Goal: Communication & Community: Answer question/provide support

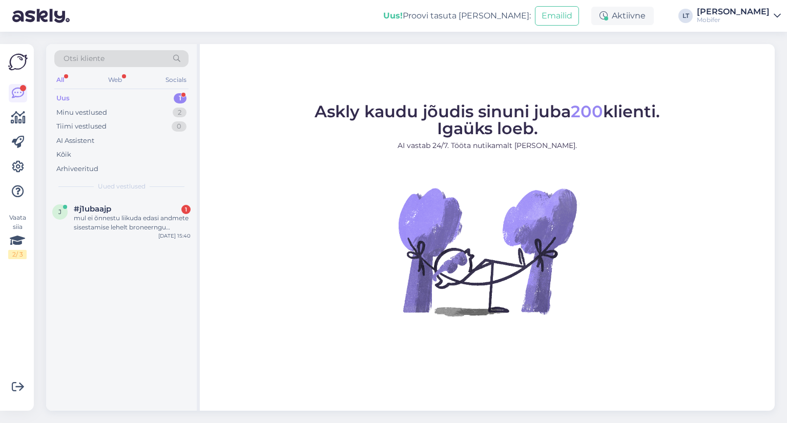
click at [80, 96] on div "Uus 1" at bounding box center [121, 98] width 134 height 14
click at [106, 215] on div "mul ei õnnestu liikuda edasi andmete sisestamise lehelt broneerngu kinnitamise …" at bounding box center [132, 223] width 117 height 18
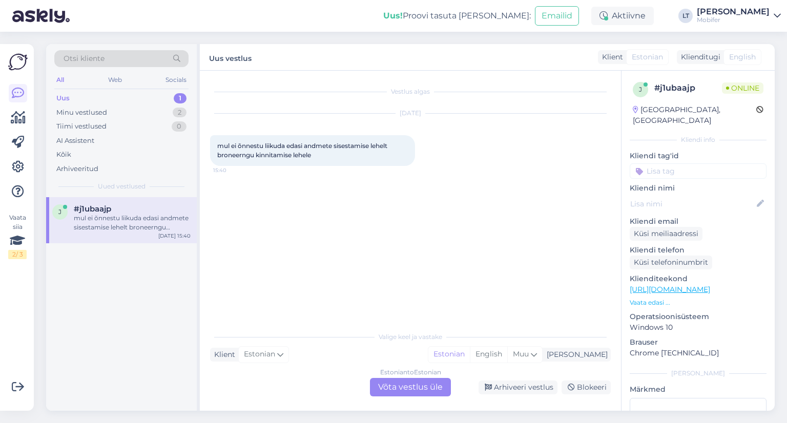
click at [406, 383] on div "Estonian to Estonian Võta vestlus üle" at bounding box center [410, 387] width 81 height 18
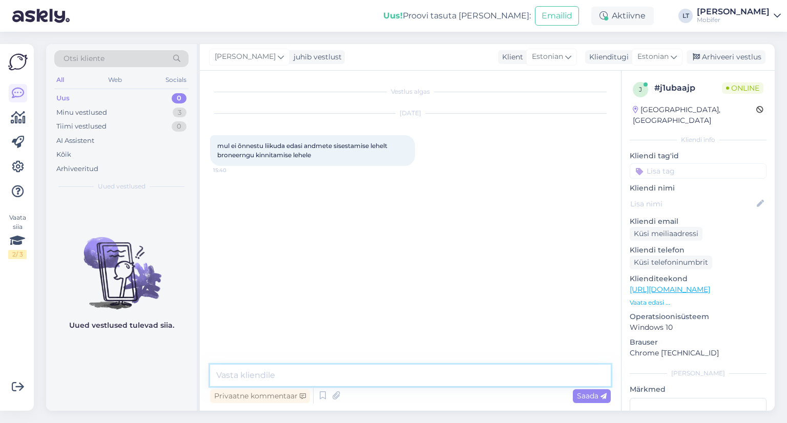
click at [269, 374] on textarea at bounding box center [410, 376] width 401 height 22
type textarea "Tere! Mis teil siis juhtub?"
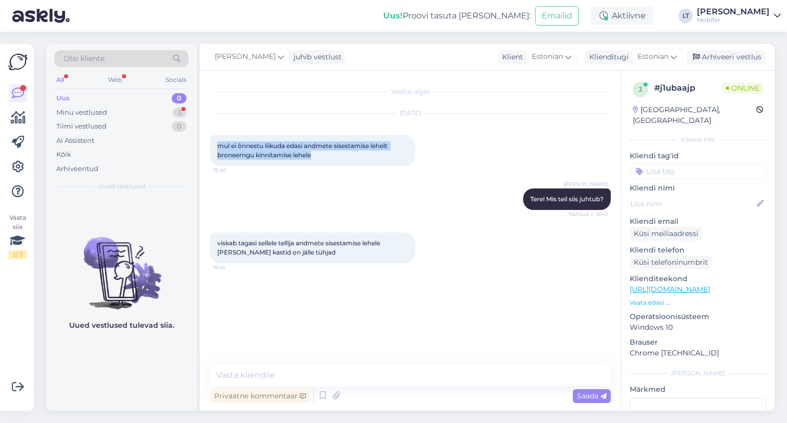
drag, startPoint x: 218, startPoint y: 144, endPoint x: 319, endPoint y: 153, distance: 101.3
click at [319, 153] on div "mul ei õnnestu liikuda edasi andmete sisestamise lehelt broneerngu kinnitamise …" at bounding box center [312, 150] width 205 height 31
copy span "mul ei õnnestu liikuda edasi andmete sisestamise lehelt broneerngu kinnitamise …"
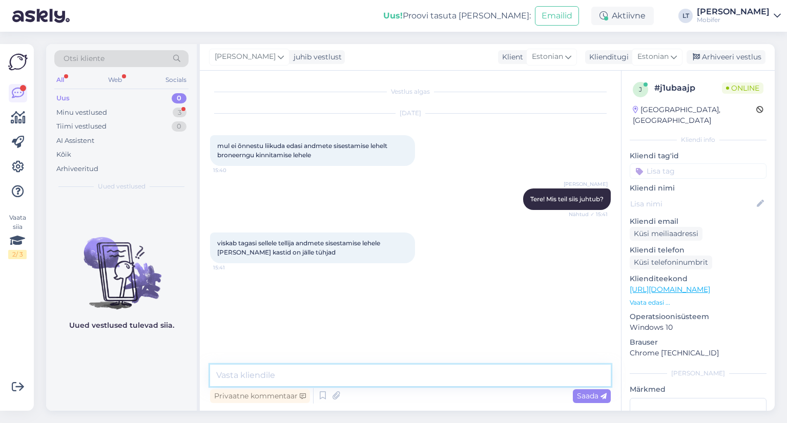
click at [275, 379] on textarea at bounding box center [410, 376] width 401 height 22
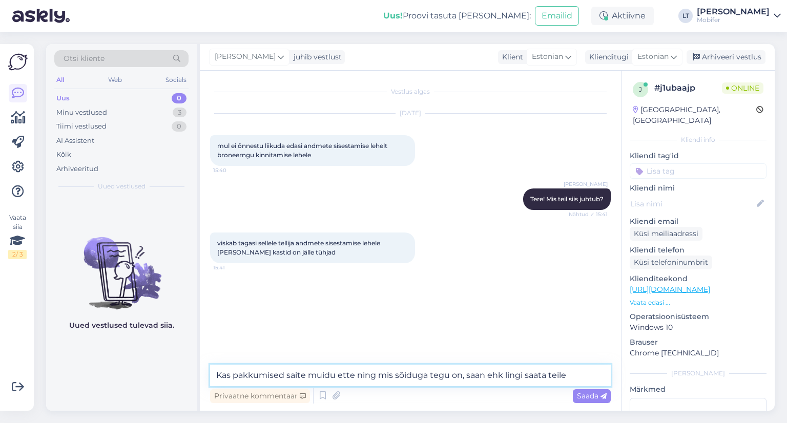
type textarea "Kas pakkumised saite muidu ette ning mis sõiduga tegu on, saan ehk lingi saata …"
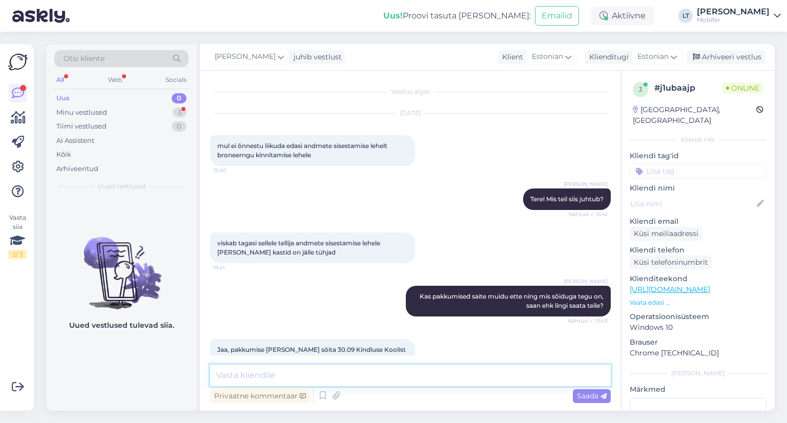
scroll to position [35, 0]
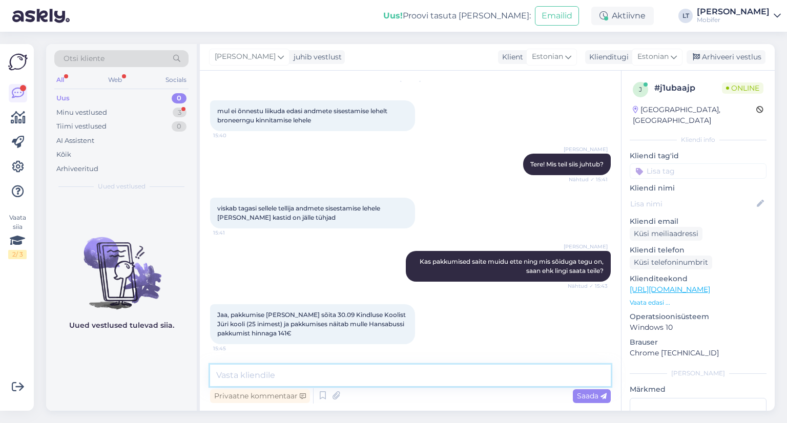
click at [279, 377] on textarea at bounding box center [410, 376] width 401 height 22
paste textarea "[URL][DOMAIN_NAME]"
type textarea "Proovige korra siit kaudu valides - [URL][DOMAIN_NAME]"
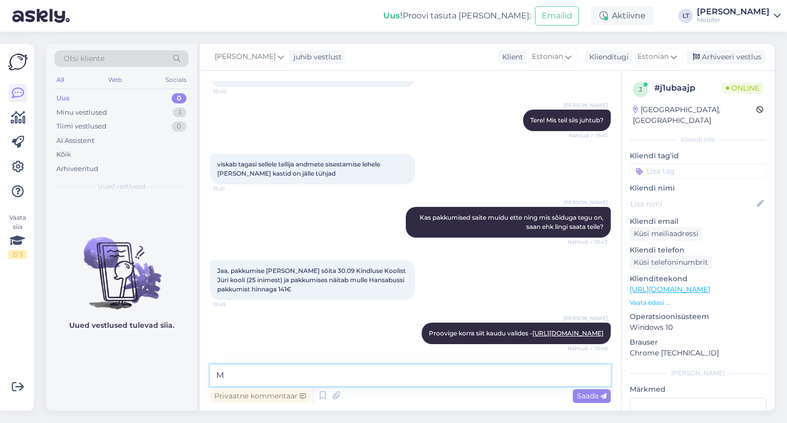
type textarea "M"
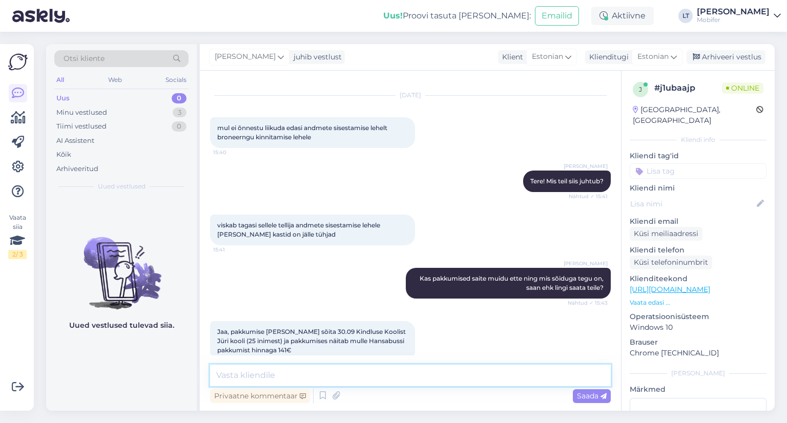
scroll to position [0, 0]
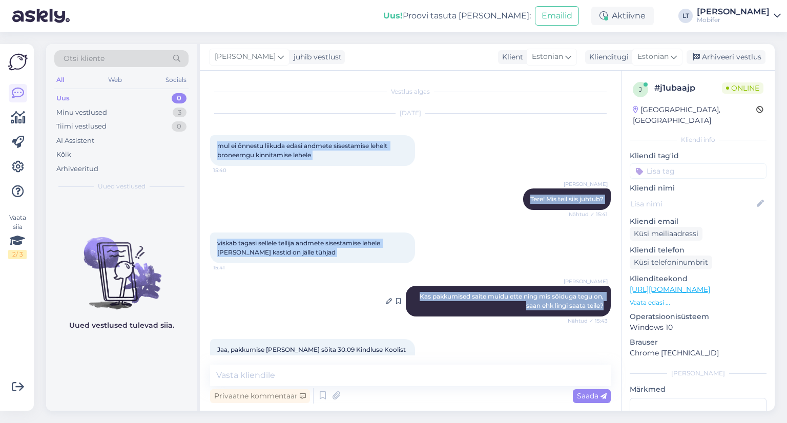
drag, startPoint x: 219, startPoint y: 145, endPoint x: 596, endPoint y: 304, distance: 409.2
click at [596, 304] on div "Vestlus algas [DATE] mul ei õnnestu liikuda edasi andmete sisestamise lehelt br…" at bounding box center [415, 218] width 410 height 275
click at [453, 167] on div "[DATE] mul ei õnnestu liikuda edasi andmete sisestamise lehelt broneerngu kinni…" at bounding box center [410, 139] width 401 height 75
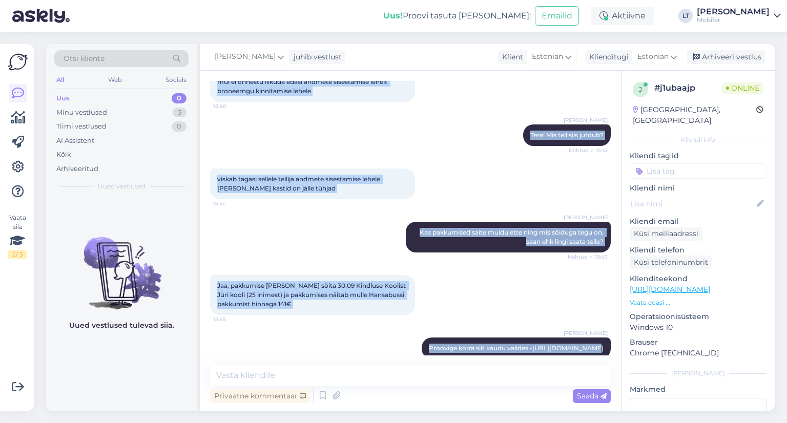
scroll to position [88, 0]
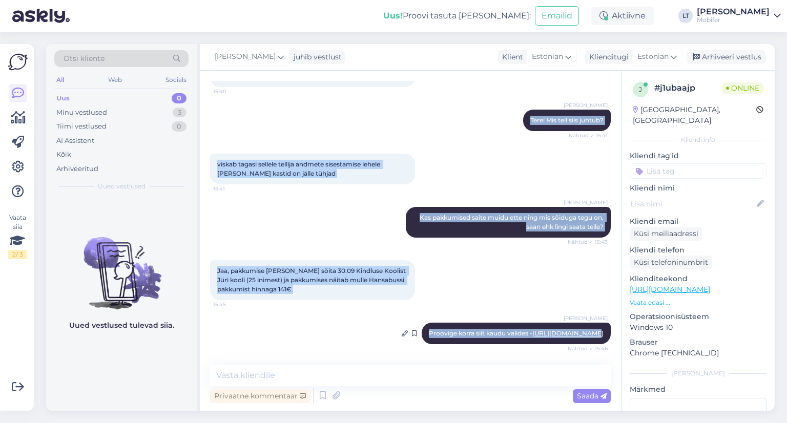
drag, startPoint x: 217, startPoint y: 142, endPoint x: 598, endPoint y: 334, distance: 426.0
click at [598, 334] on div "Vestlus algas [DATE] mul ei õnnestu liikuda edasi andmete sisestamise lehelt br…" at bounding box center [415, 218] width 410 height 275
copy div "mul ei õnnestu liikuda edasi andmete sisestamise lehelt broneerngu kinnitamise …"
click at [314, 334] on div "Liis Tammekivi Proovige korra siit kaudu valides - [URL][DOMAIN_NAME] Nähtud ✓ …" at bounding box center [410, 334] width 401 height 44
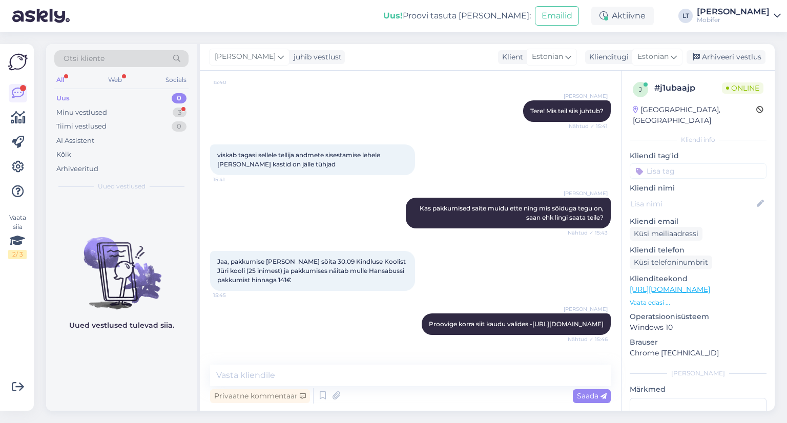
scroll to position [132, 0]
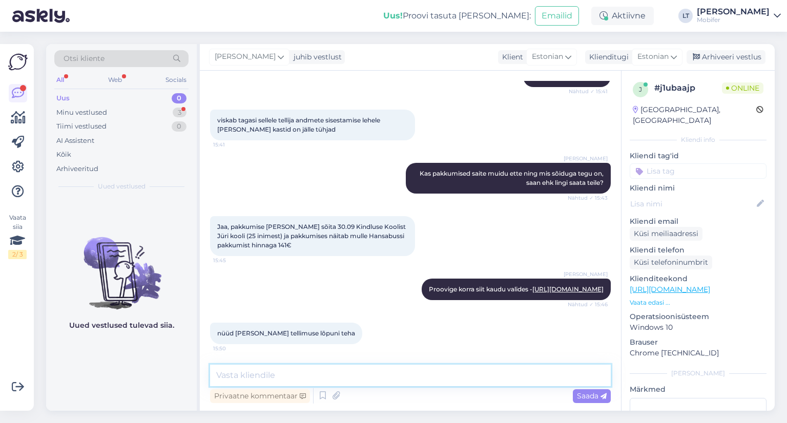
click at [298, 377] on textarea at bounding box center [410, 376] width 401 height 22
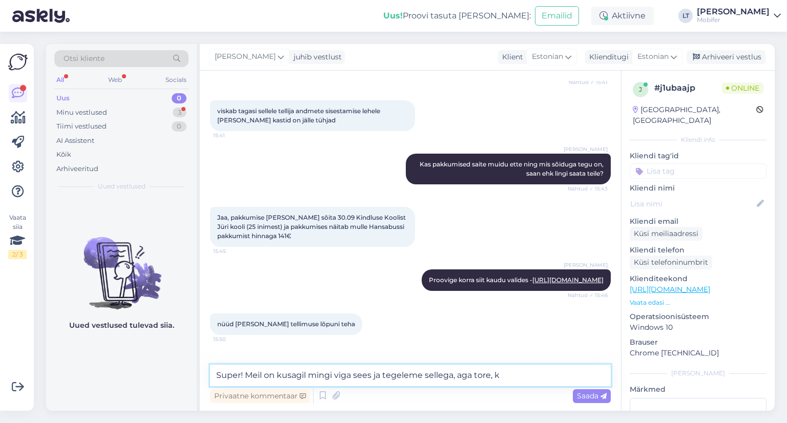
scroll to position [185, 0]
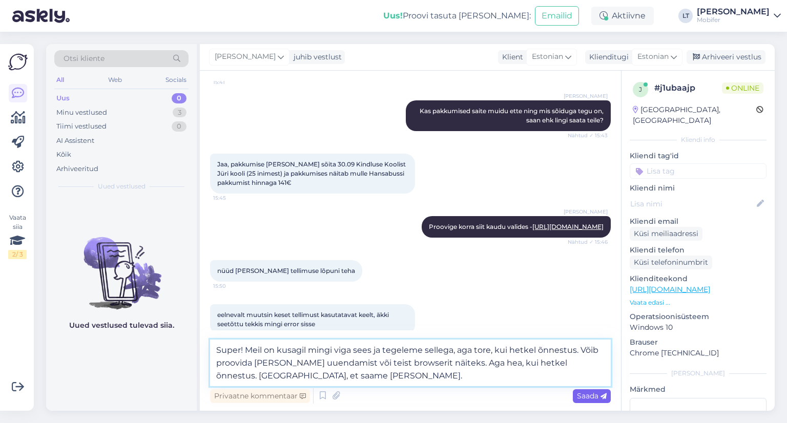
type textarea "Super! Meil on kusagil mingi viga sees ja tegeleme sellega, aga tore, kui hetke…"
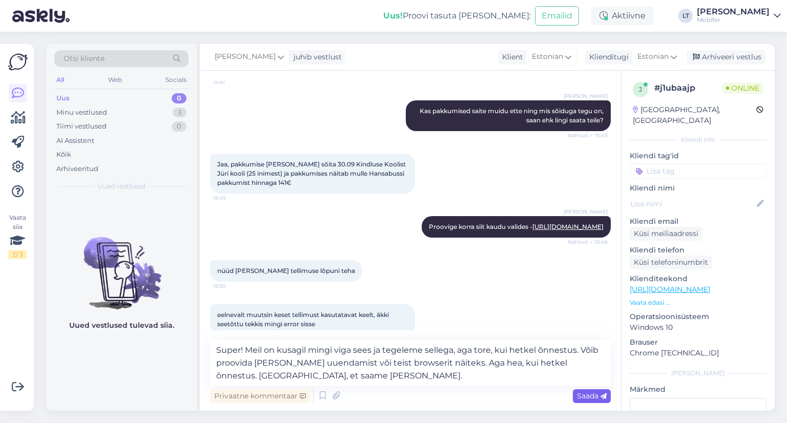
click at [582, 395] on span "Saada" at bounding box center [592, 395] width 30 height 9
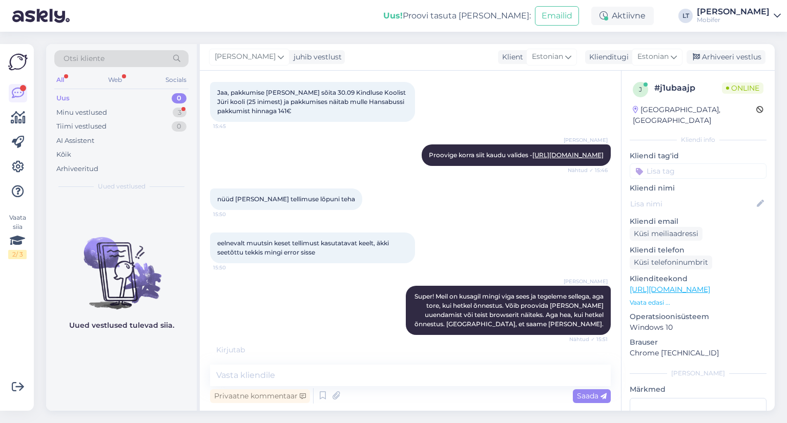
scroll to position [320, 0]
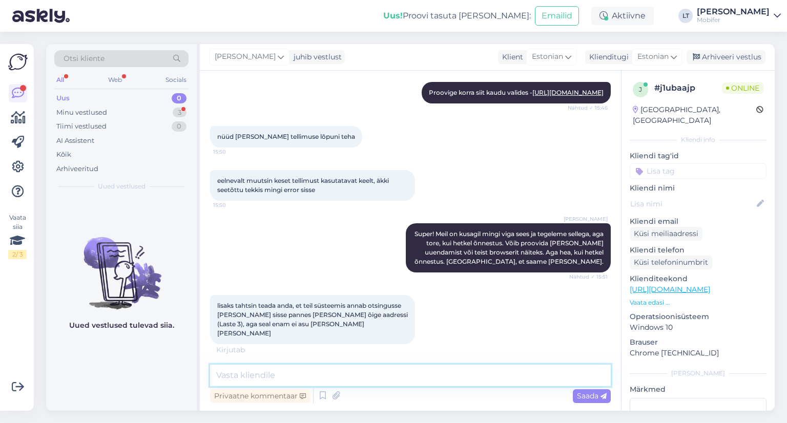
click at [260, 377] on textarea at bounding box center [410, 376] width 401 height 22
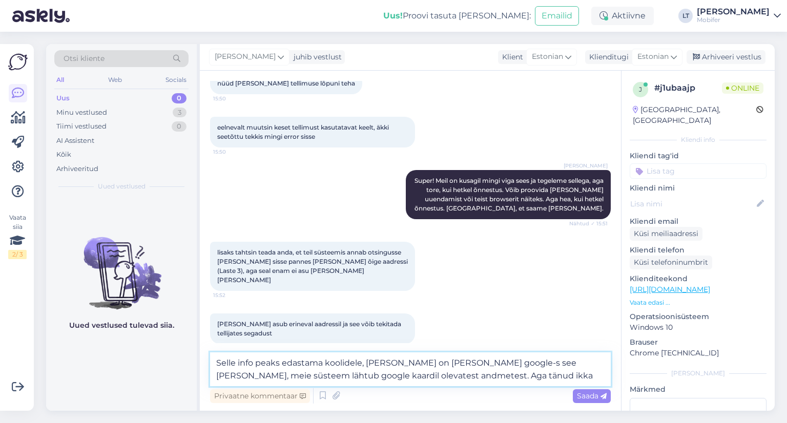
type textarea "Selle info peaks edastama koolidele, [PERSON_NAME] on [PERSON_NAME] google-s se…"
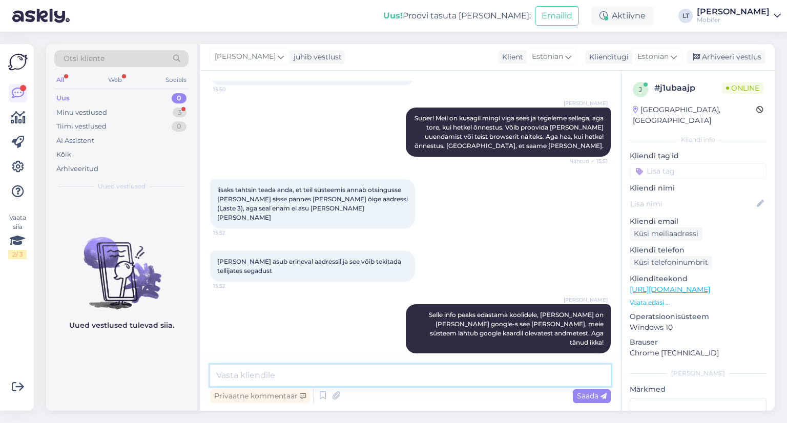
scroll to position [489, 0]
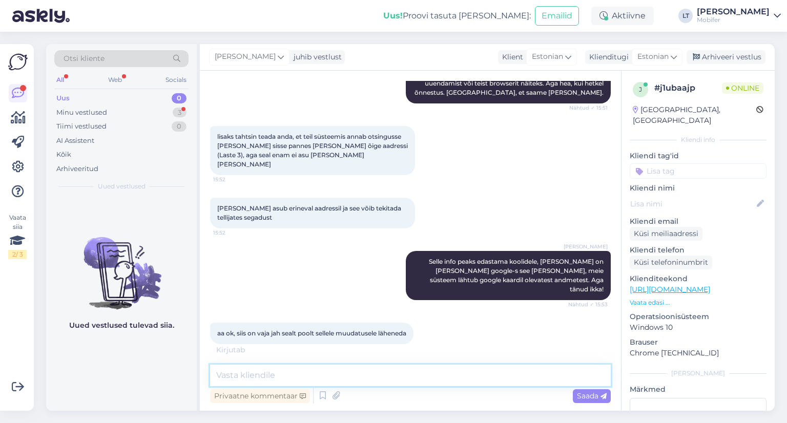
click at [300, 374] on textarea at bounding box center [410, 376] width 401 height 22
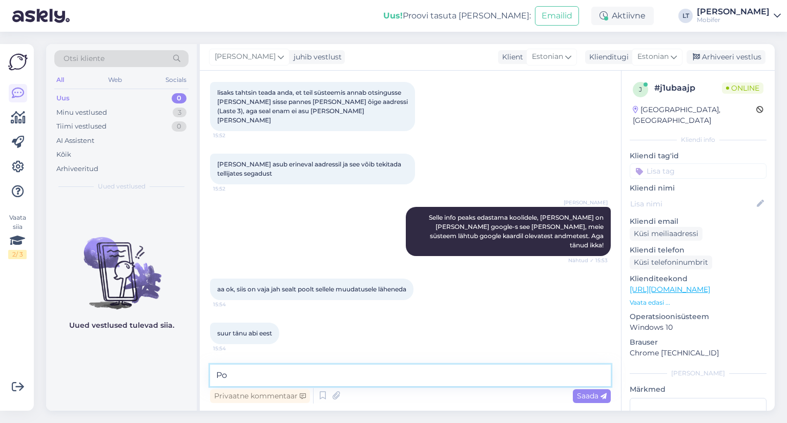
type textarea "P"
type textarea "Aitäh teile, et kirjutasite [PERSON_NAME] tellimuse tehtud!"
